Goal: Task Accomplishment & Management: Manage account settings

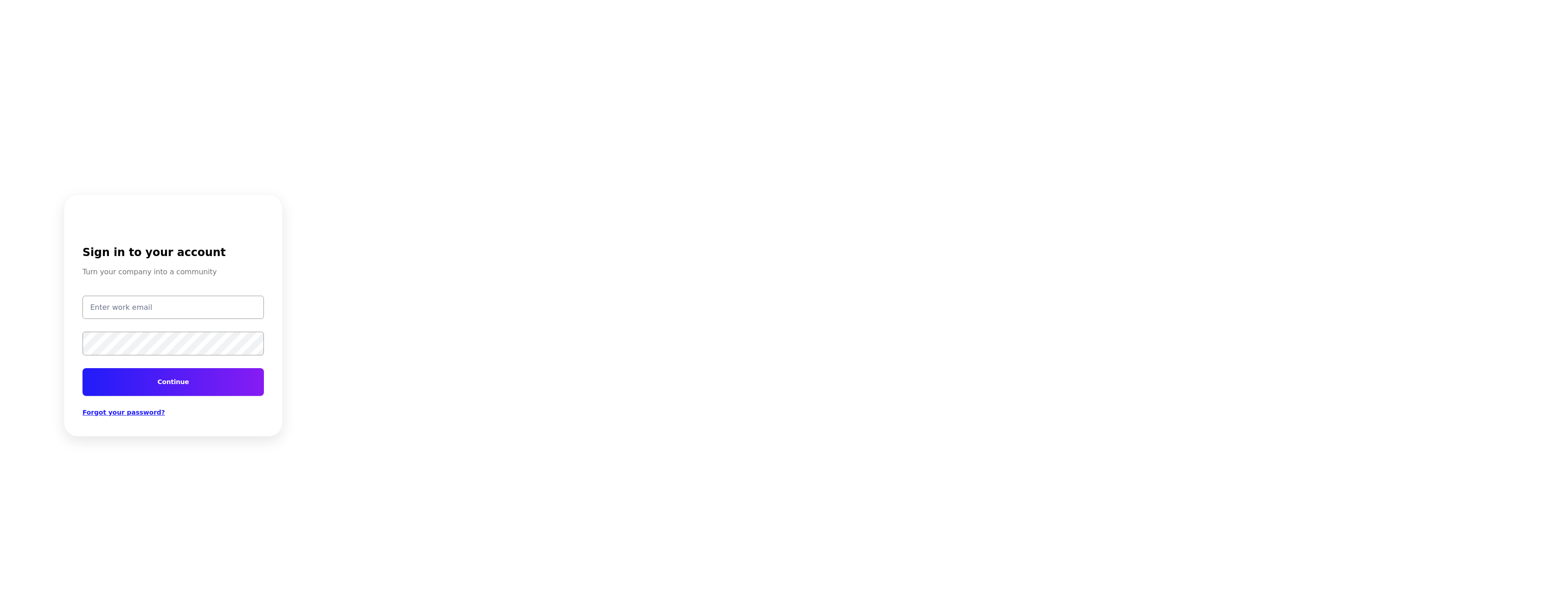
type input "test@getspokn.com"
click at [242, 382] on button "Continue" at bounding box center [173, 382] width 181 height 28
